Goal: Transaction & Acquisition: Purchase product/service

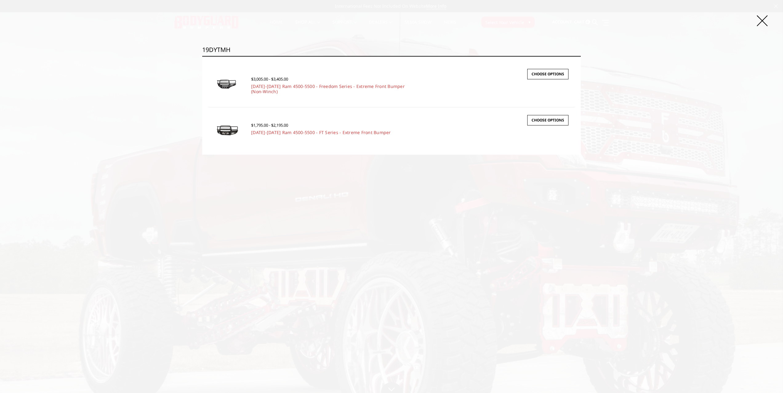
click at [452, 34] on div "Search 19DYTMH Search × Quick view $3,005.00 - $3,405.00 [DATE]-[DATE] Ram 4500…" at bounding box center [391, 196] width 783 height 393
click at [762, 22] on icon at bounding box center [762, 20] width 11 height 11
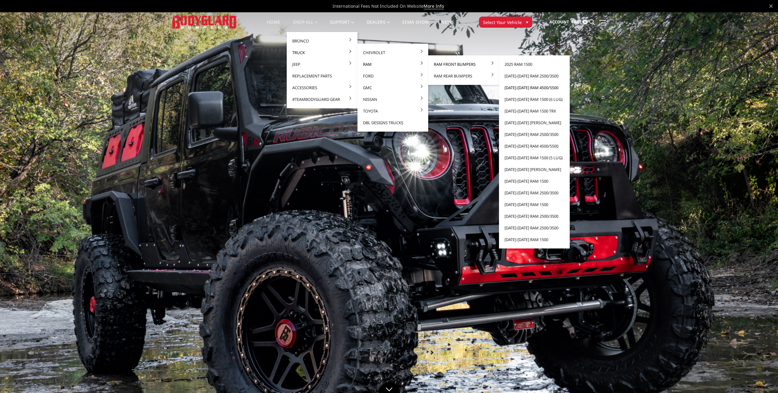
click at [536, 87] on link "[DATE]-[DATE] Ram 4500/5500" at bounding box center [535, 88] width 66 height 12
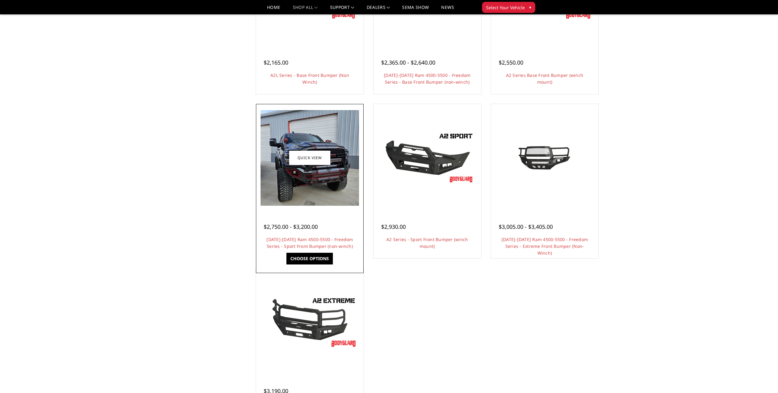
scroll to position [366, 0]
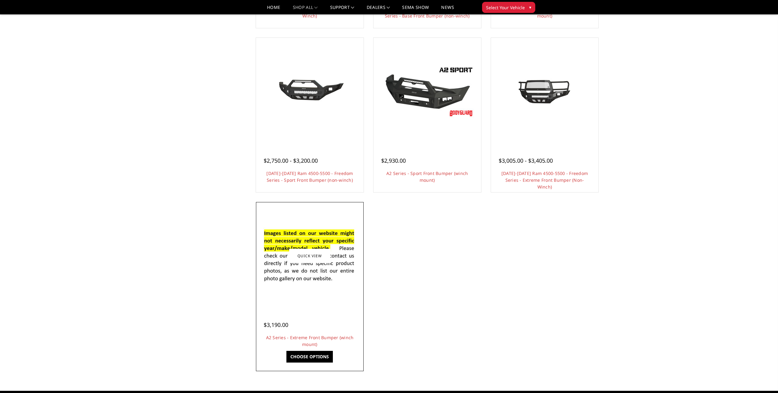
click at [326, 266] on img at bounding box center [310, 255] width 98 height 67
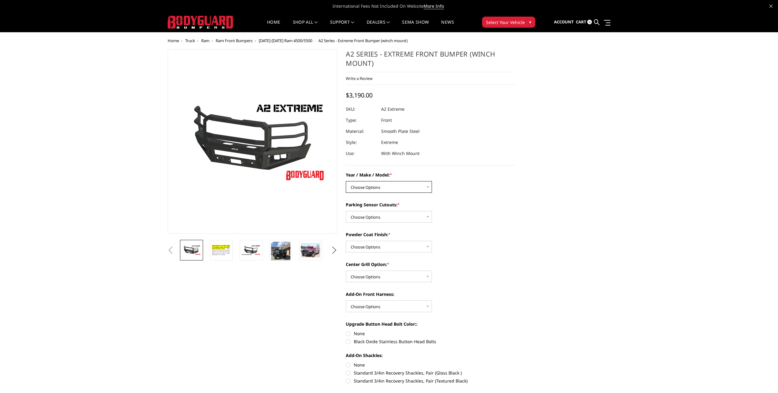
click at [400, 187] on select "Choose Options Chevrolet 20-23 2500 / 3500 Ford 17-22 F250 / F350 Ford 17-22 F4…" at bounding box center [389, 187] width 86 height 12
select select "1320"
click at [346, 181] on select "Choose Options Chevrolet 20-23 2500 / 3500 Ford 17-22 F250 / F350 Ford 17-22 F4…" at bounding box center [389, 187] width 86 height 12
click at [407, 216] on select "Choose Options Yes - I have front parking sensors No - I do NOT have parking se…" at bounding box center [389, 217] width 86 height 12
select select "540"
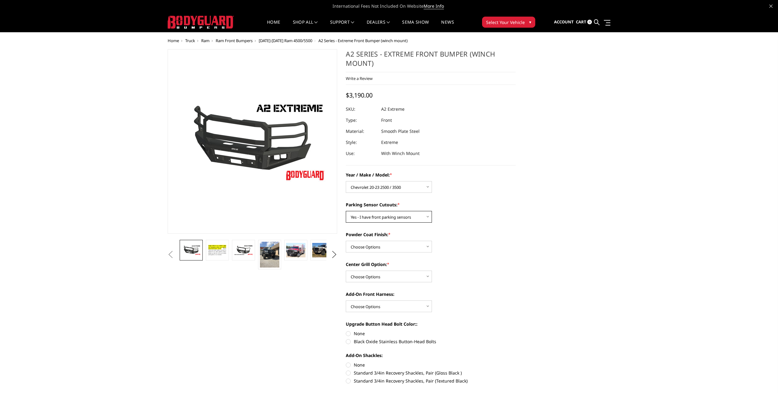
click at [346, 211] on select "Choose Options Yes - I have front parking sensors No - I do NOT have parking se…" at bounding box center [389, 217] width 86 height 12
click at [396, 246] on select "Choose Options Bare metal (included) Texture Black Powder Coat" at bounding box center [389, 247] width 86 height 12
select select "518"
click at [346, 241] on select "Choose Options Bare metal (included) Texture Black Powder Coat" at bounding box center [389, 247] width 86 height 12
click at [394, 277] on select "Choose Options Add expanded metal in center grill Decline this option" at bounding box center [389, 277] width 86 height 12
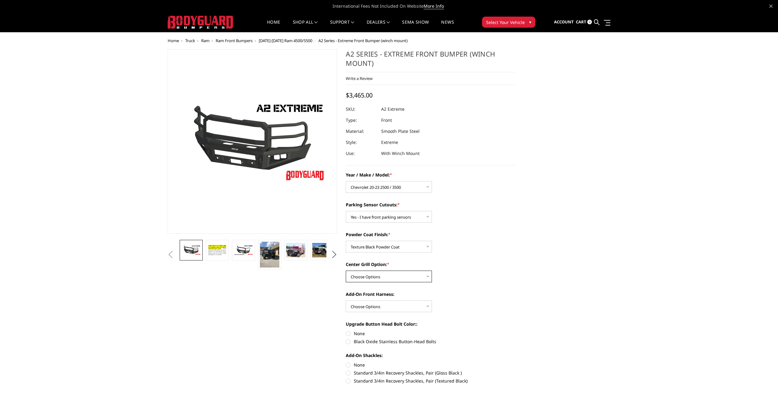
select select "1080"
click at [346, 271] on select "Choose Options Add expanded metal in center grill Decline this option" at bounding box center [389, 277] width 86 height 12
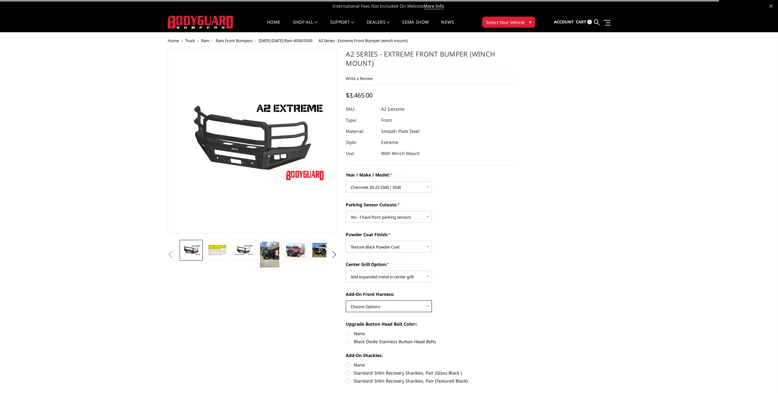
click at [395, 309] on select "Choose Options WITH front camera harness WITHOUT front camera harness" at bounding box center [389, 307] width 86 height 12
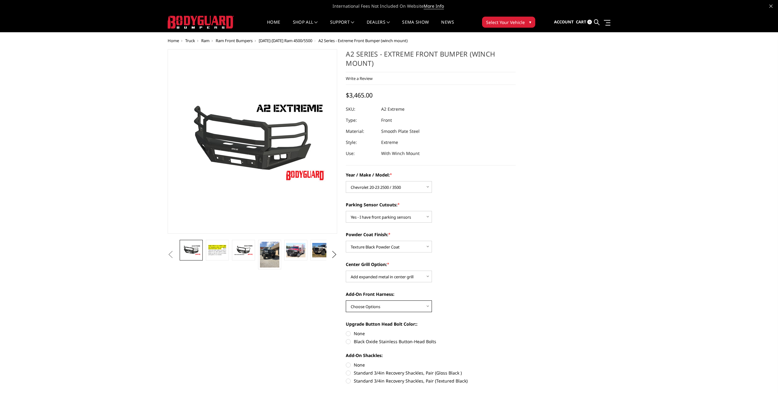
select select "1695"
click at [346, 301] on select "Choose Options WITH front camera harness WITHOUT front camera harness" at bounding box center [389, 307] width 86 height 12
click at [359, 331] on label "None" at bounding box center [431, 333] width 170 height 6
click at [346, 331] on input "None" at bounding box center [346, 330] width 0 height 0
radio input "true"
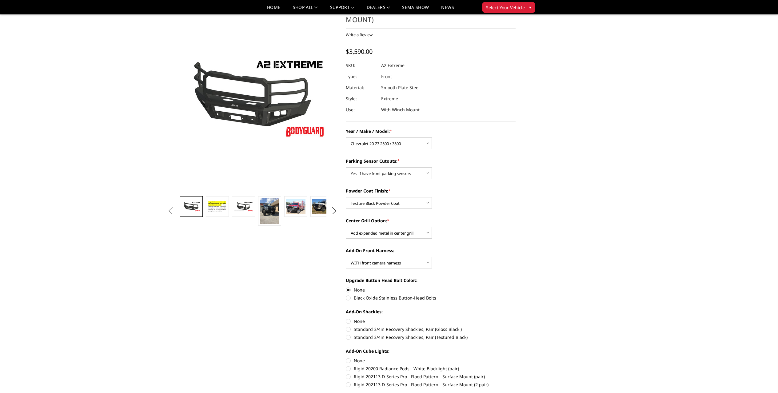
click at [360, 322] on label "None" at bounding box center [431, 321] width 170 height 6
click at [346, 318] on input "None" at bounding box center [346, 318] width 0 height 0
radio input "true"
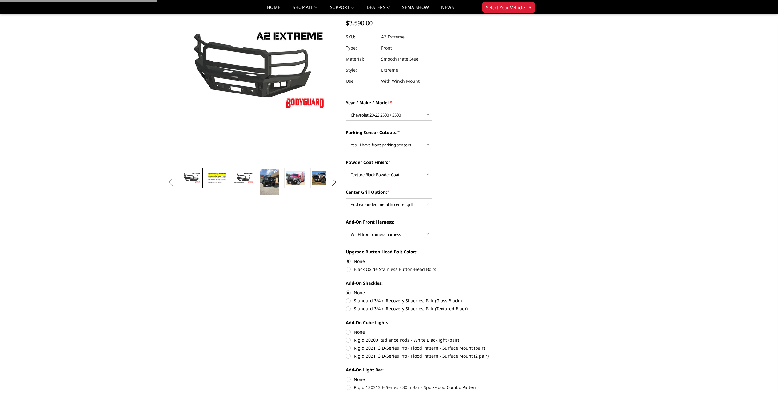
scroll to position [84, 0]
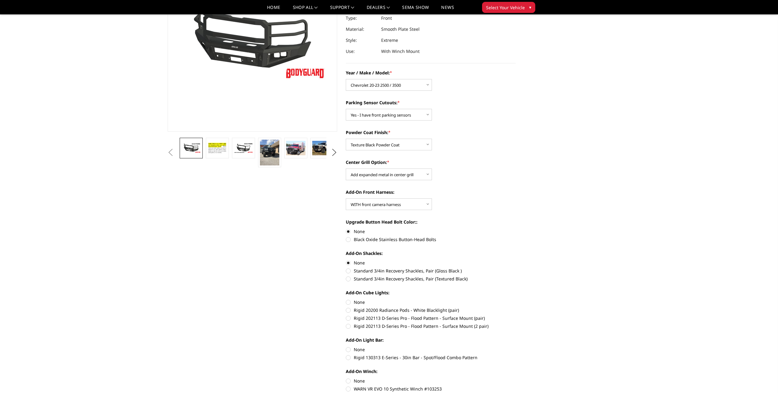
click at [357, 303] on label "None" at bounding box center [431, 302] width 170 height 6
click at [346, 299] on input "None" at bounding box center [346, 299] width 0 height 0
radio input "true"
click at [357, 347] on label "None" at bounding box center [431, 349] width 170 height 6
click at [346, 347] on input "None" at bounding box center [346, 346] width 0 height 0
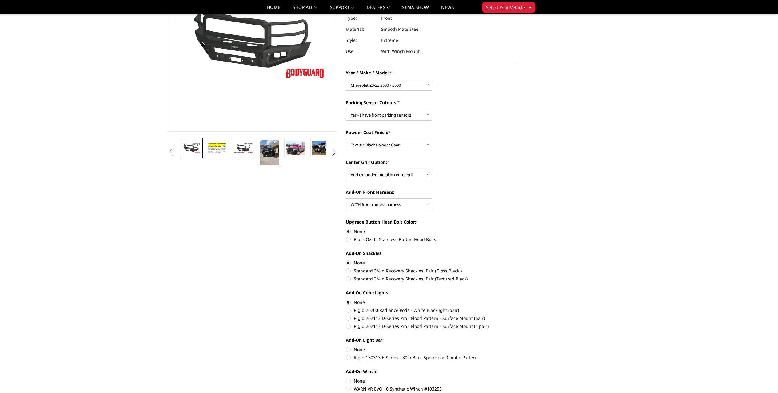
radio input "true"
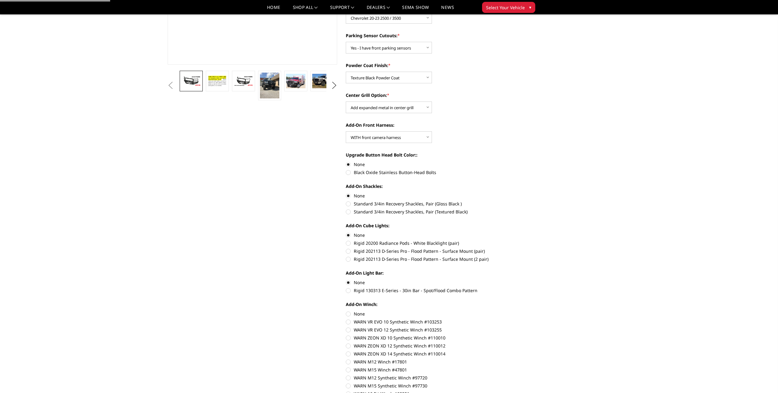
scroll to position [217, 0]
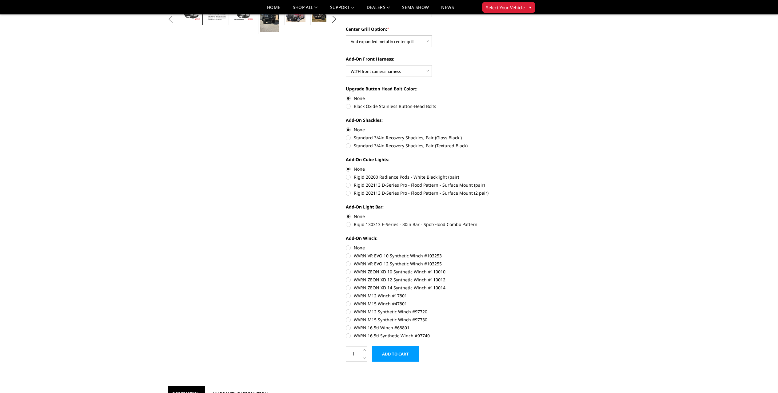
click at [360, 249] on label "None" at bounding box center [431, 248] width 170 height 6
click at [346, 245] on input "None" at bounding box center [346, 245] width 0 height 0
radio input "true"
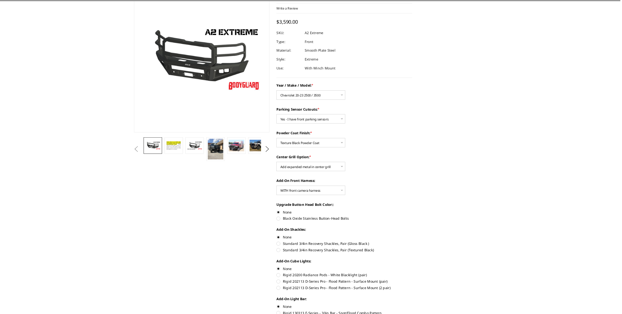
scroll to position [0, 0]
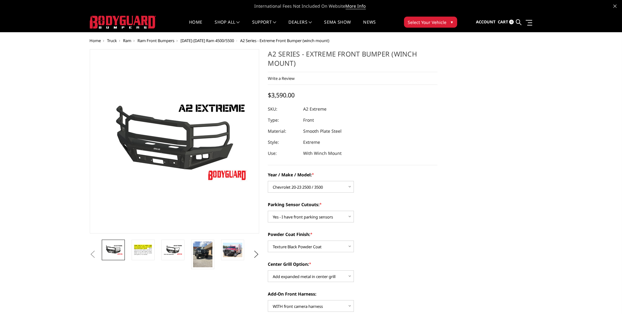
click at [434, 123] on dl "SKU: A2 Extreme UPC: Type: Front Material: Smooth Plate Steel Style: Extreme Us…" at bounding box center [353, 131] width 170 height 55
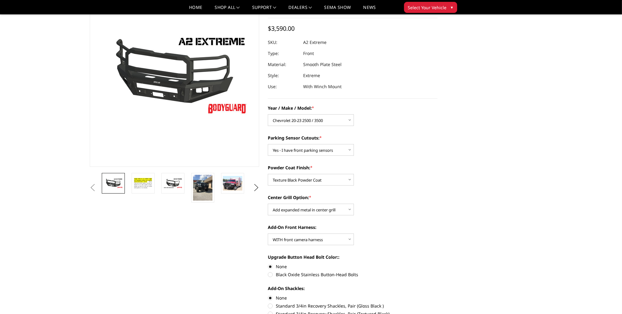
scroll to position [53, 0]
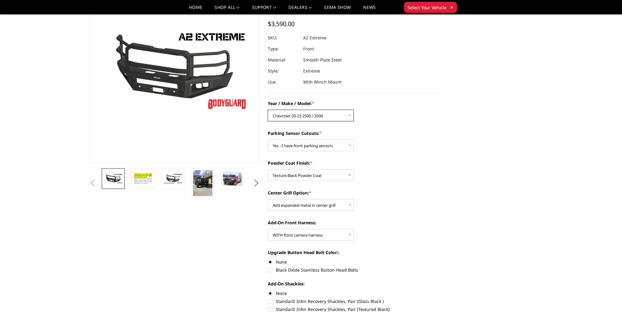
click at [328, 118] on select "Choose Options Chevrolet 20-23 2500 / 3500 Ford 17-22 F250 / F350 Ford 17-22 F4…" at bounding box center [311, 116] width 86 height 12
select select "1384"
click at [268, 110] on select "Choose Options Chevrolet 20-23 2500 / 3500 Ford 17-22 F250 / F350 Ford 17-22 F4…" at bounding box center [311, 116] width 86 height 12
